Goal: Information Seeking & Learning: Learn about a topic

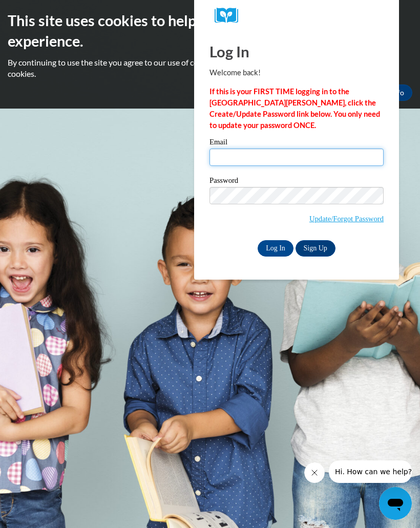
click at [302, 158] on input "Email" at bounding box center [296, 156] width 174 height 17
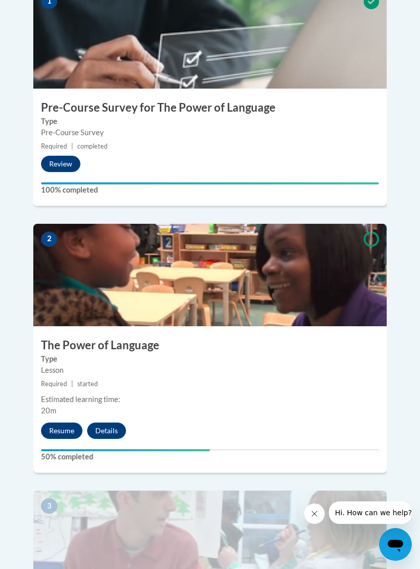
scroll to position [463, 0]
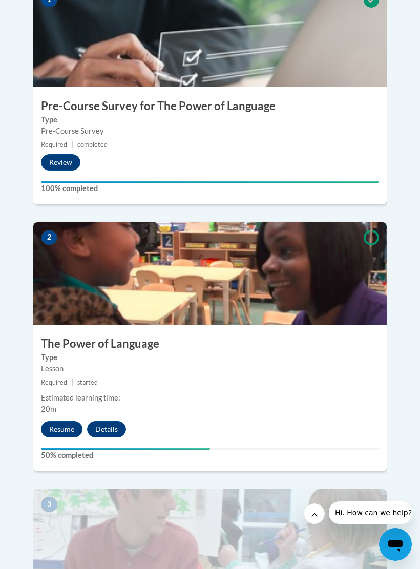
click at [55, 421] on button "Resume" at bounding box center [61, 429] width 41 height 16
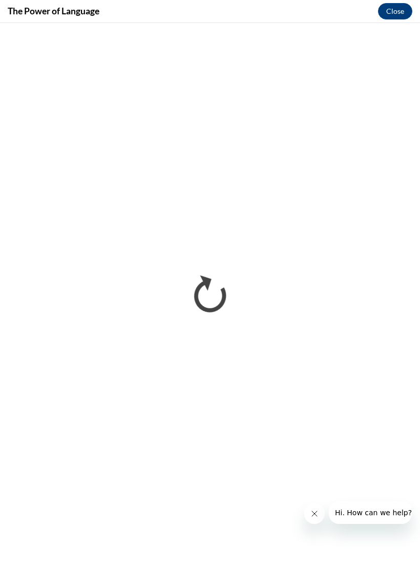
scroll to position [0, 0]
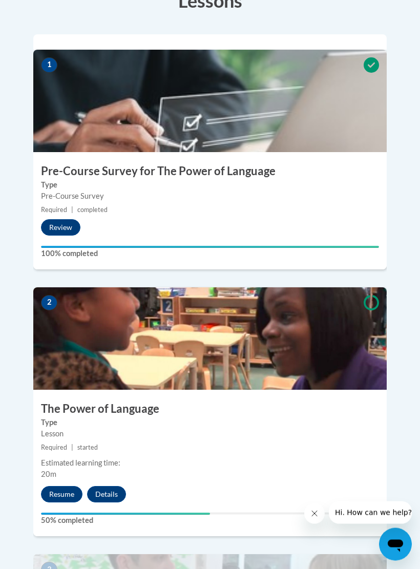
click at [59, 486] on button "Resume" at bounding box center [61, 494] width 41 height 16
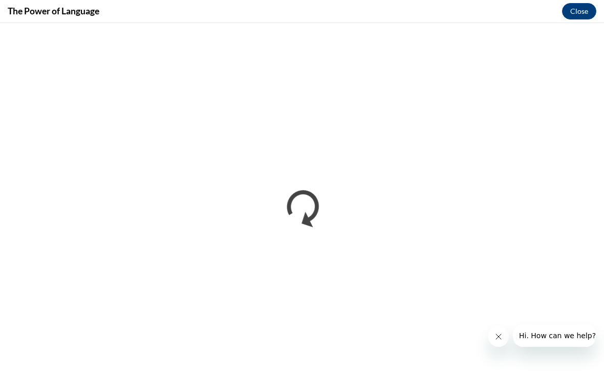
click at [419, 325] on div at bounding box center [541, 335] width 107 height 23
click at [419, 332] on button "Close message from company" at bounding box center [498, 336] width 20 height 20
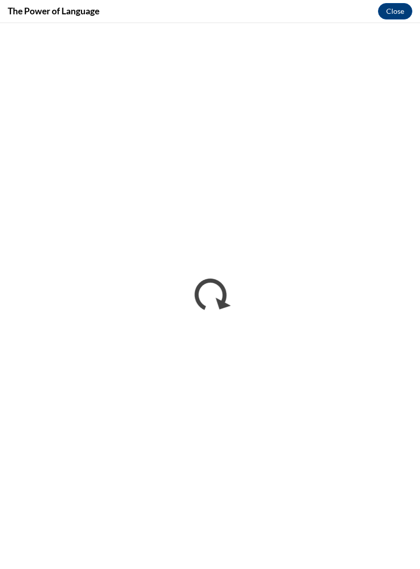
scroll to position [397, 0]
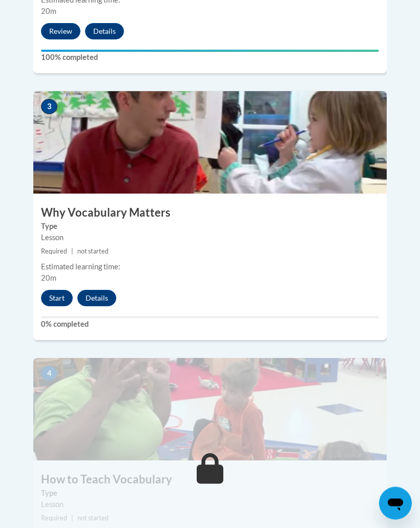
scroll to position [847, 0]
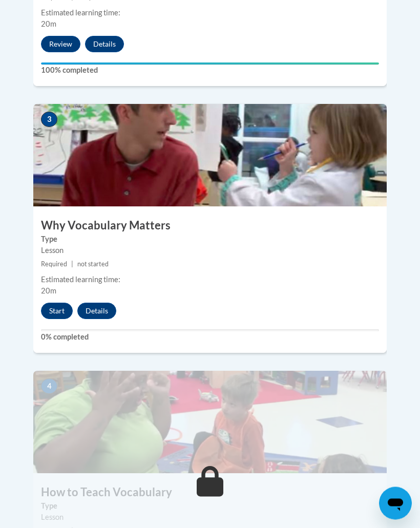
click at [65, 303] on button "Start" at bounding box center [57, 311] width 32 height 16
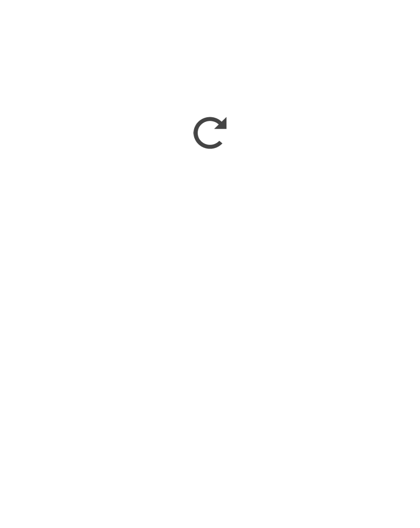
scroll to position [1444, 0]
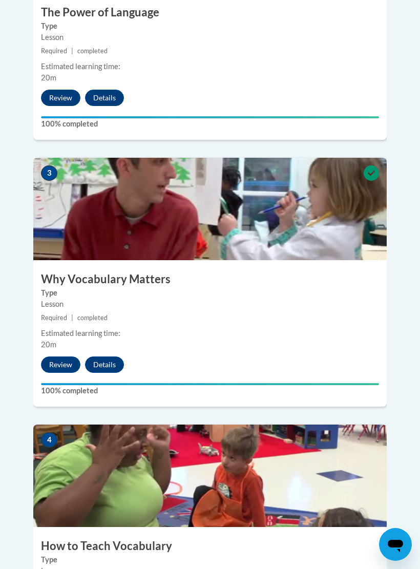
scroll to position [815, 0]
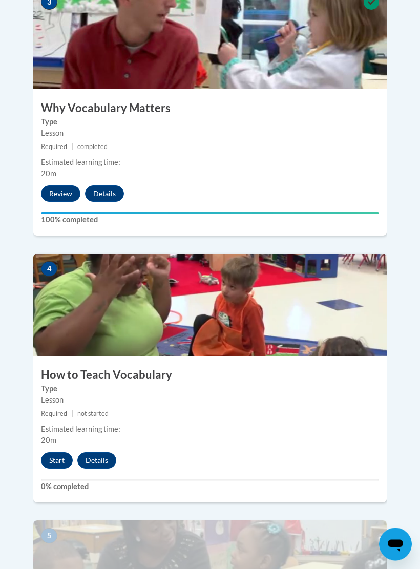
click at [61, 453] on button "Start" at bounding box center [57, 461] width 32 height 16
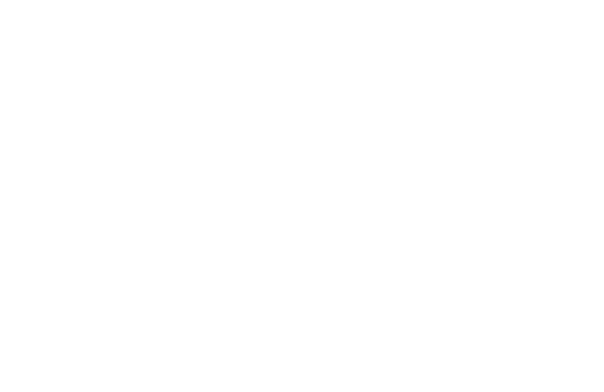
scroll to position [818, 0]
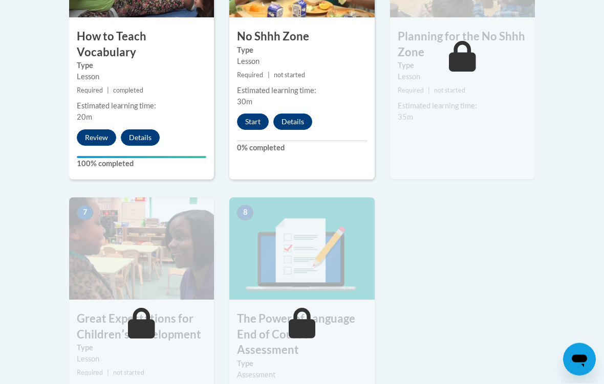
scroll to position [714, 0]
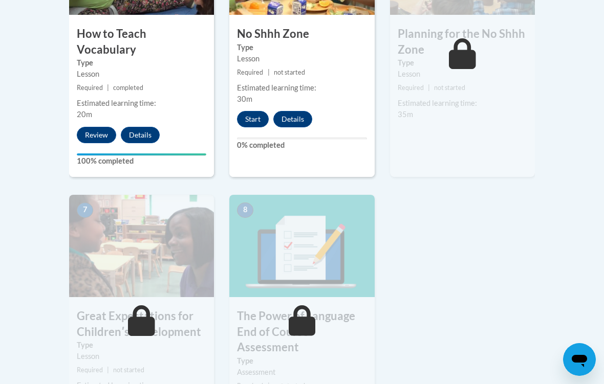
click at [252, 125] on button "Start" at bounding box center [253, 119] width 32 height 16
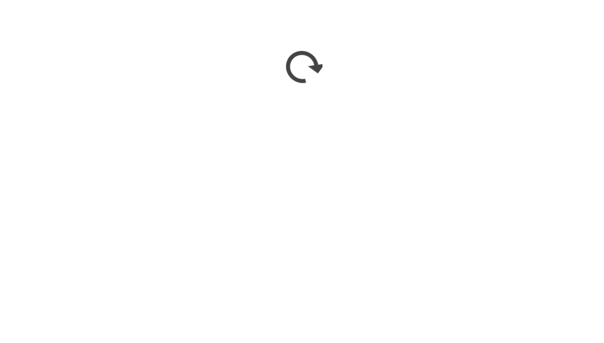
scroll to position [1043, 0]
